Goal: Find specific page/section: Find specific page/section

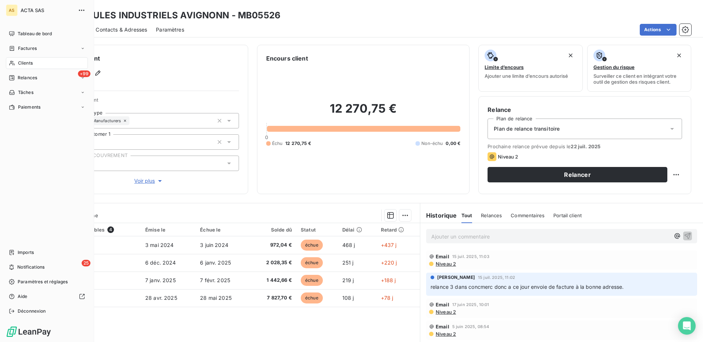
click at [18, 64] on span "Clients" at bounding box center [25, 63] width 15 height 7
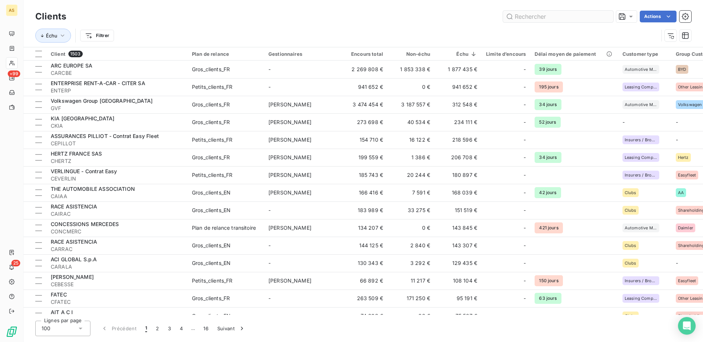
click at [525, 15] on input "text" at bounding box center [558, 17] width 110 height 12
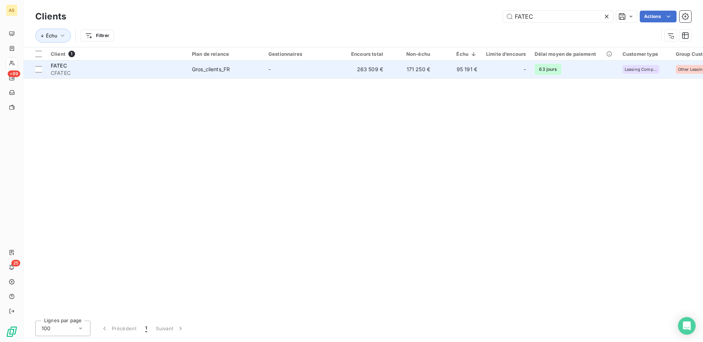
type input "FATEC"
click at [210, 69] on div "Gros_clients_FR" at bounding box center [211, 69] width 38 height 7
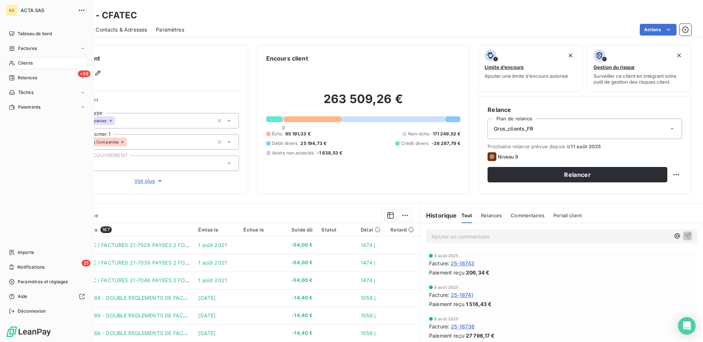
click at [24, 65] on span "Clients" at bounding box center [25, 63] width 15 height 7
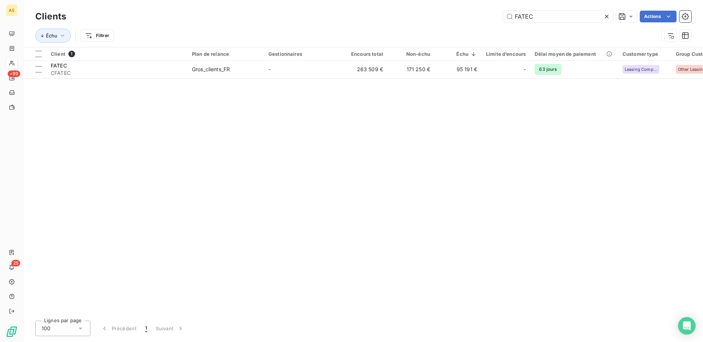
drag, startPoint x: 538, startPoint y: 14, endPoint x: 500, endPoint y: 17, distance: 37.6
click at [500, 17] on div "FATEC Actions" at bounding box center [383, 17] width 616 height 12
type input "kia"
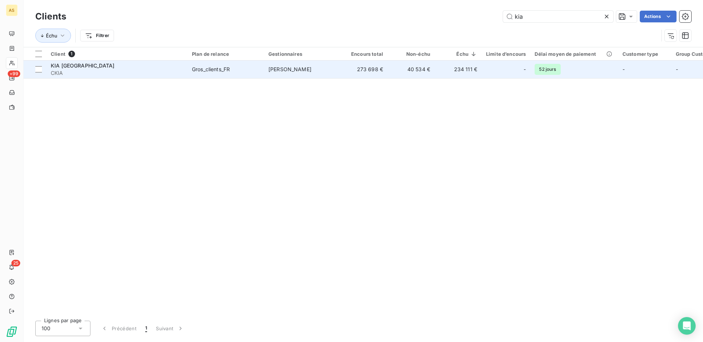
click at [302, 74] on td "[PERSON_NAME]" at bounding box center [302, 70] width 76 height 18
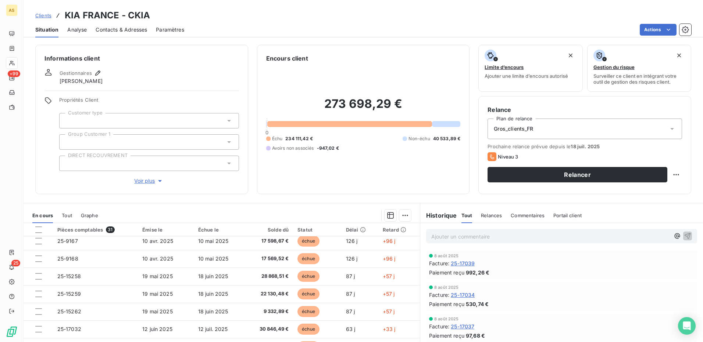
scroll to position [19, 0]
